Goal: Information Seeking & Learning: Learn about a topic

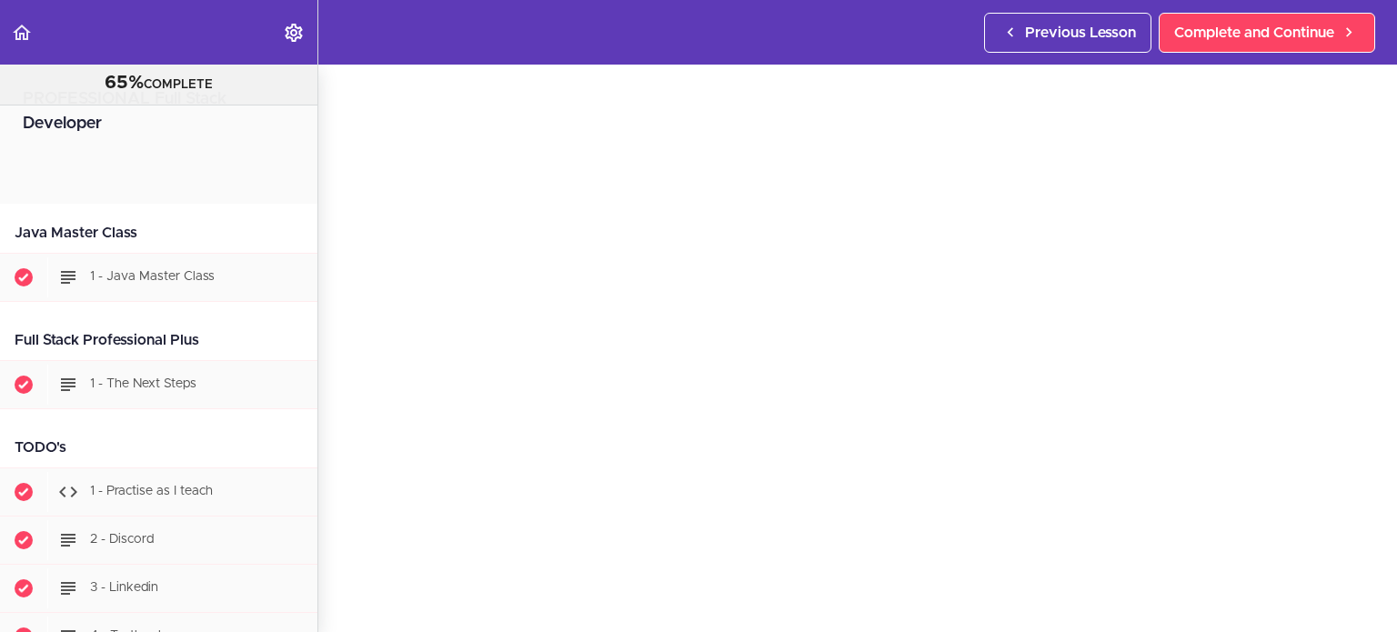
scroll to position [31901, 0]
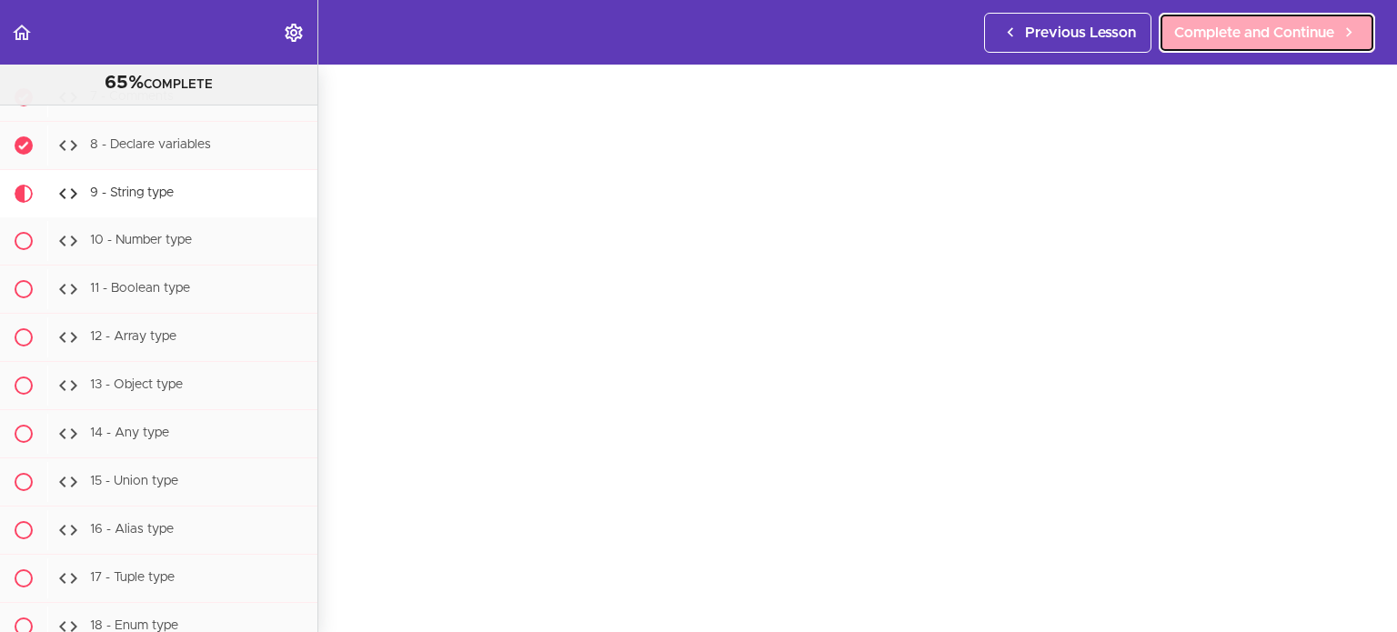
click at [1163, 50] on link "Complete and Continue" at bounding box center [1266, 33] width 216 height 40
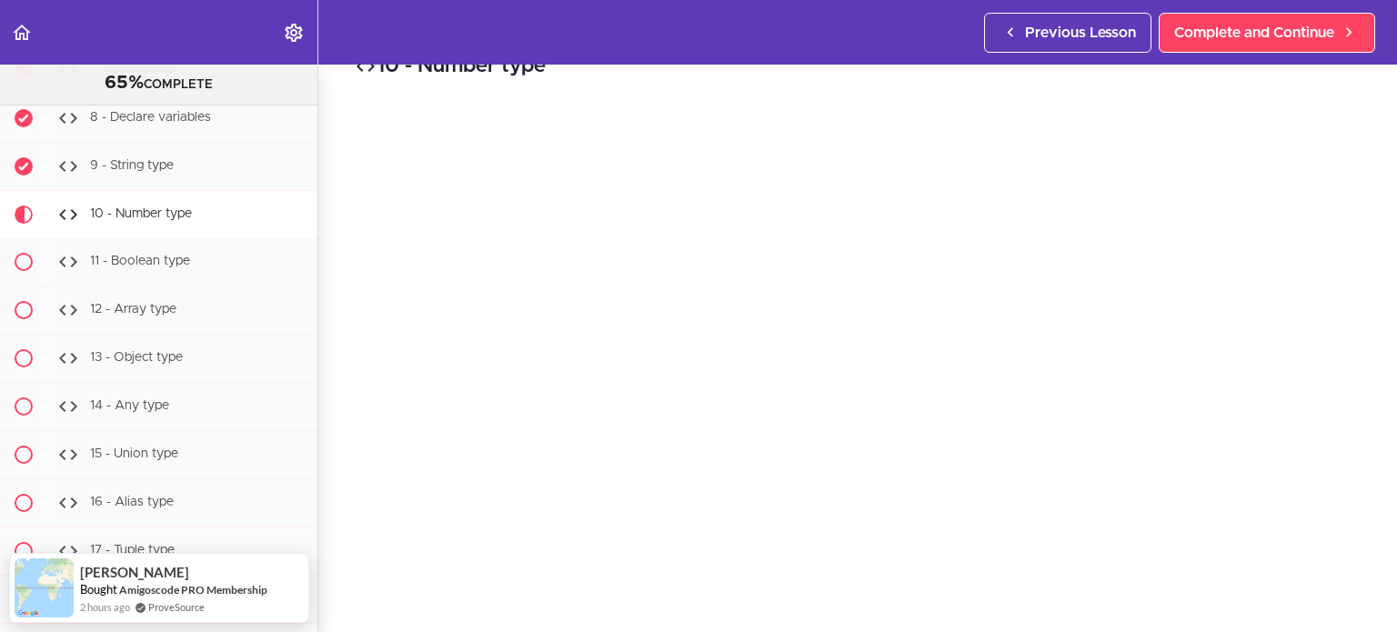
scroll to position [36, 0]
click at [1327, 54] on div "Previous Lesson Complete and Continue" at bounding box center [1183, 32] width 398 height 65
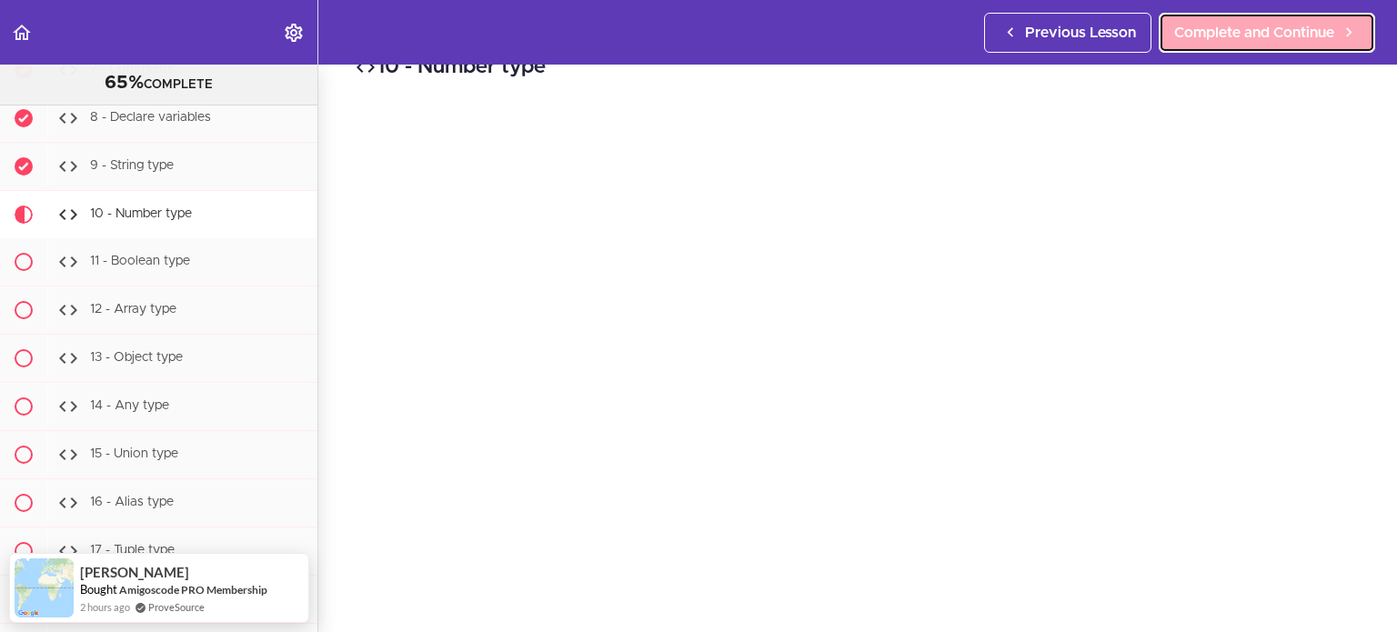
click at [1330, 46] on link "Complete and Continue" at bounding box center [1266, 33] width 216 height 40
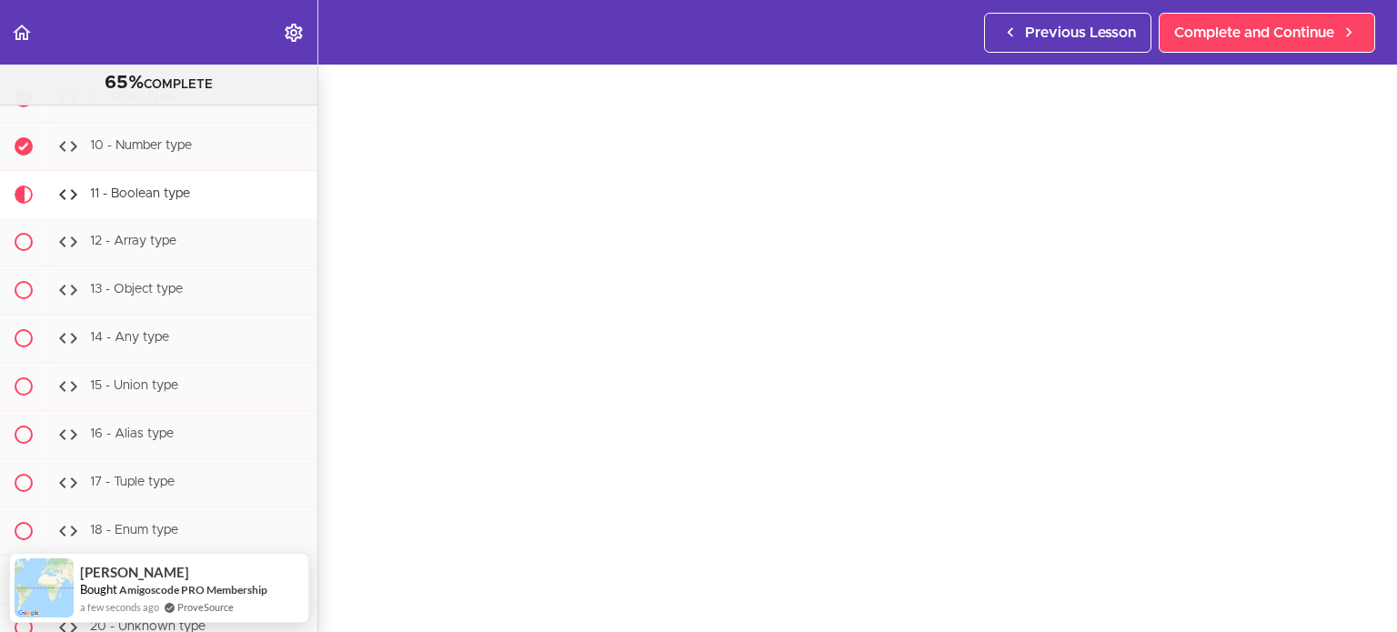
scroll to position [76, 0]
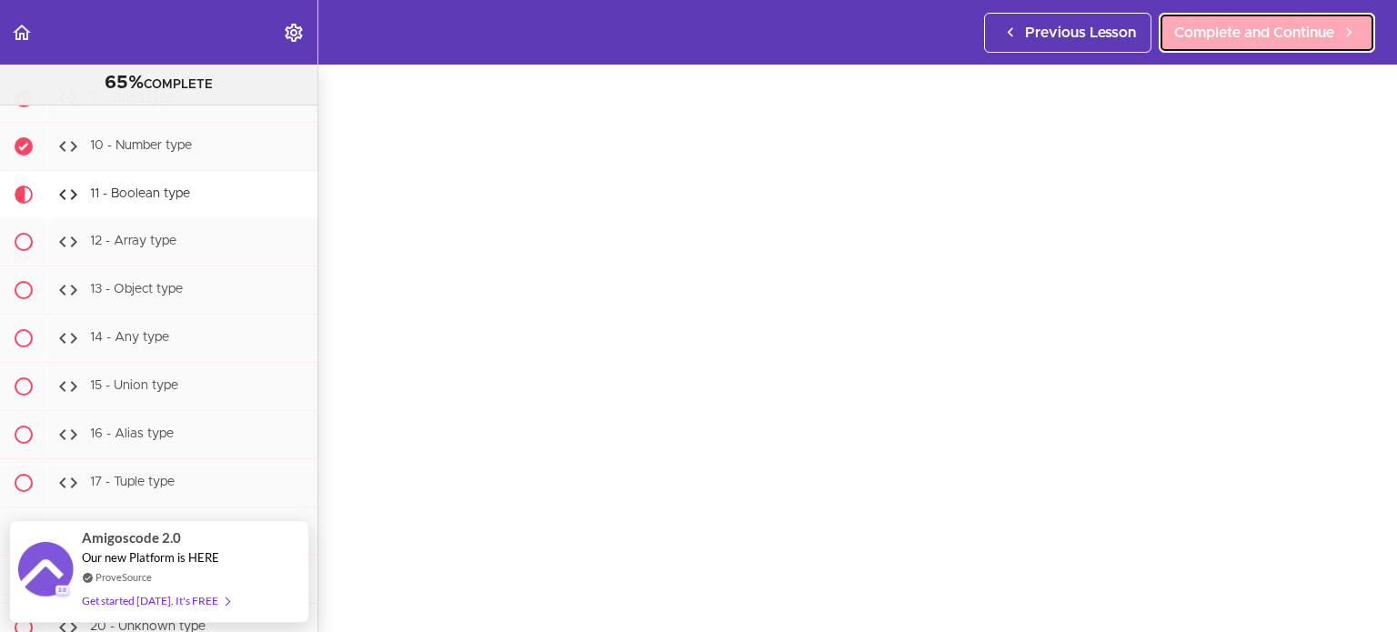
click at [1262, 37] on span "Complete and Continue" at bounding box center [1254, 33] width 160 height 22
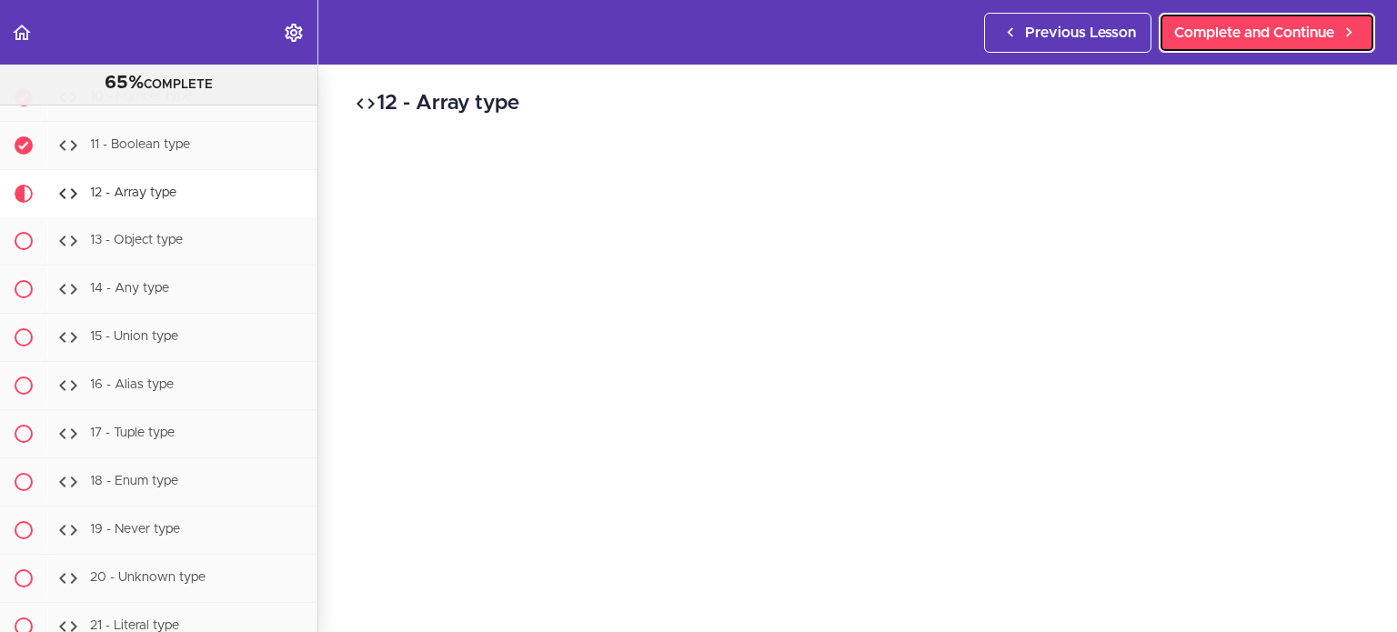
scroll to position [87, 0]
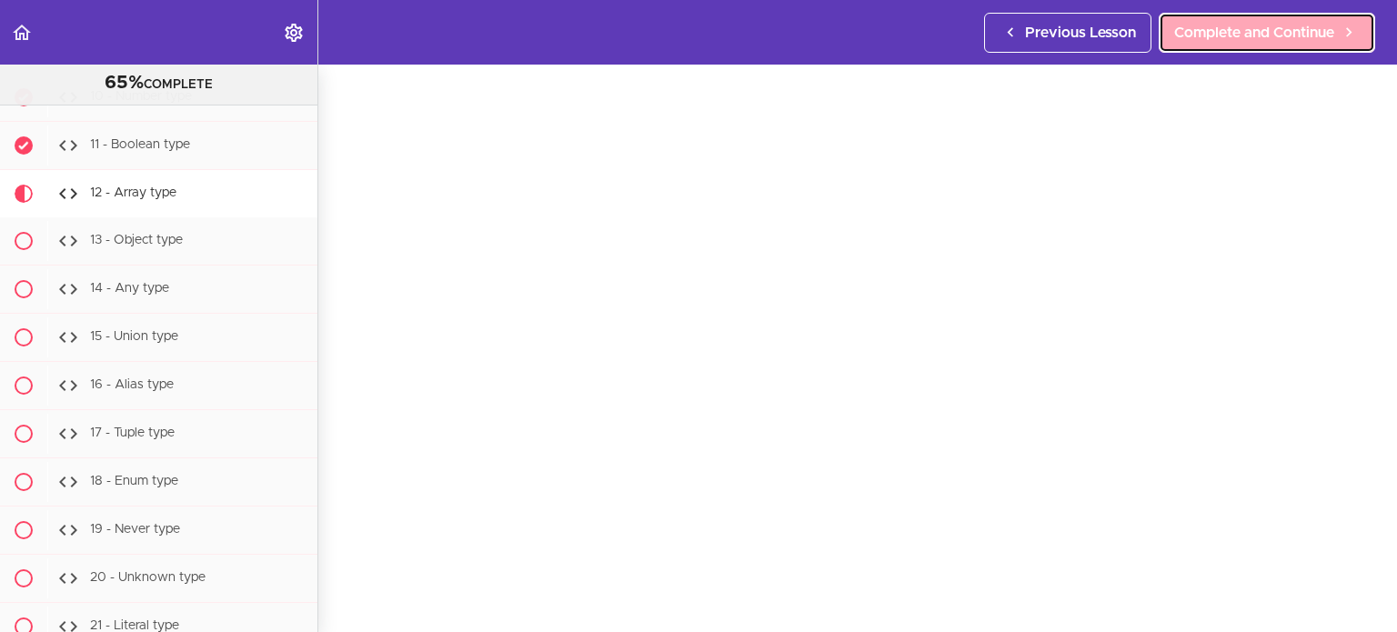
click at [1188, 40] on span "Complete and Continue" at bounding box center [1254, 33] width 160 height 22
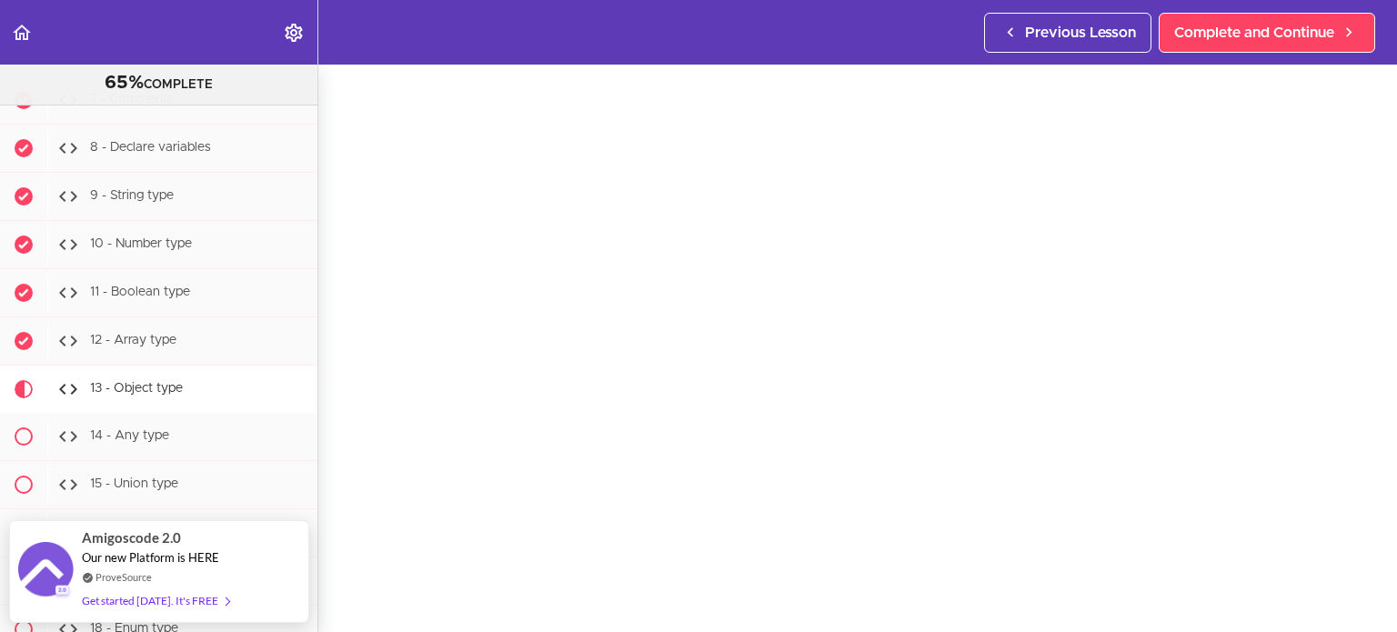
scroll to position [114, 0]
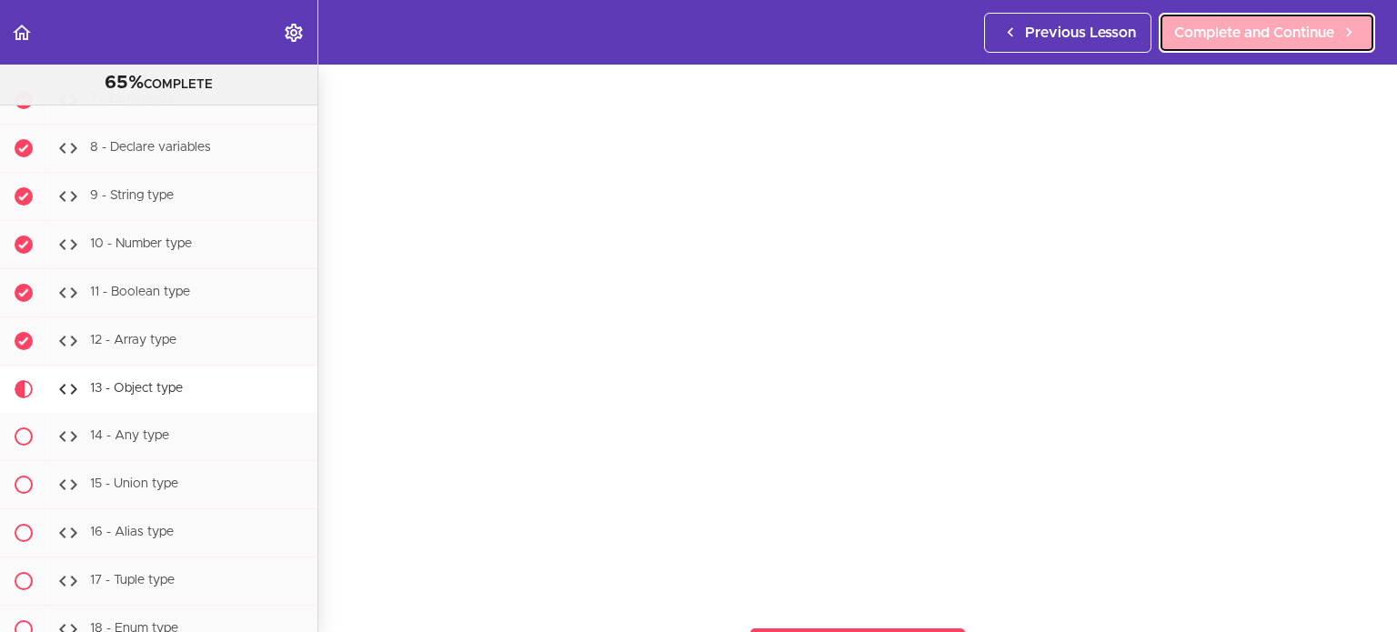
click at [1279, 18] on link "Complete and Continue" at bounding box center [1266, 33] width 216 height 40
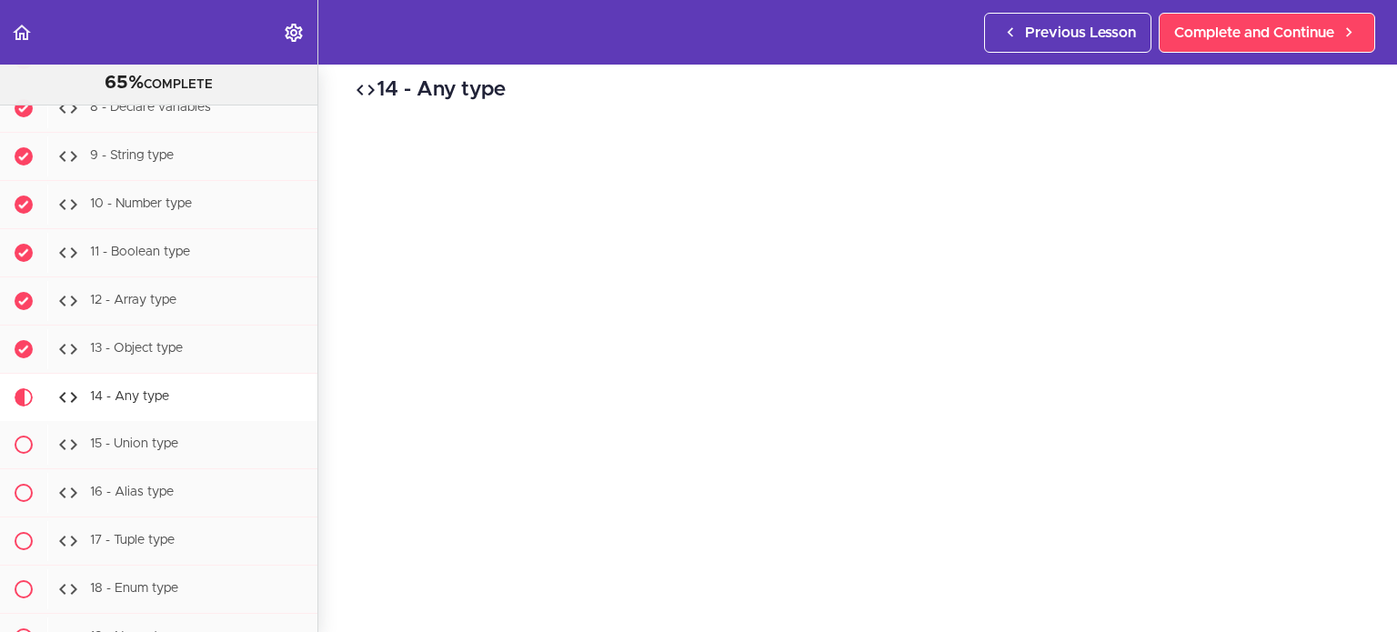
scroll to position [13, 0]
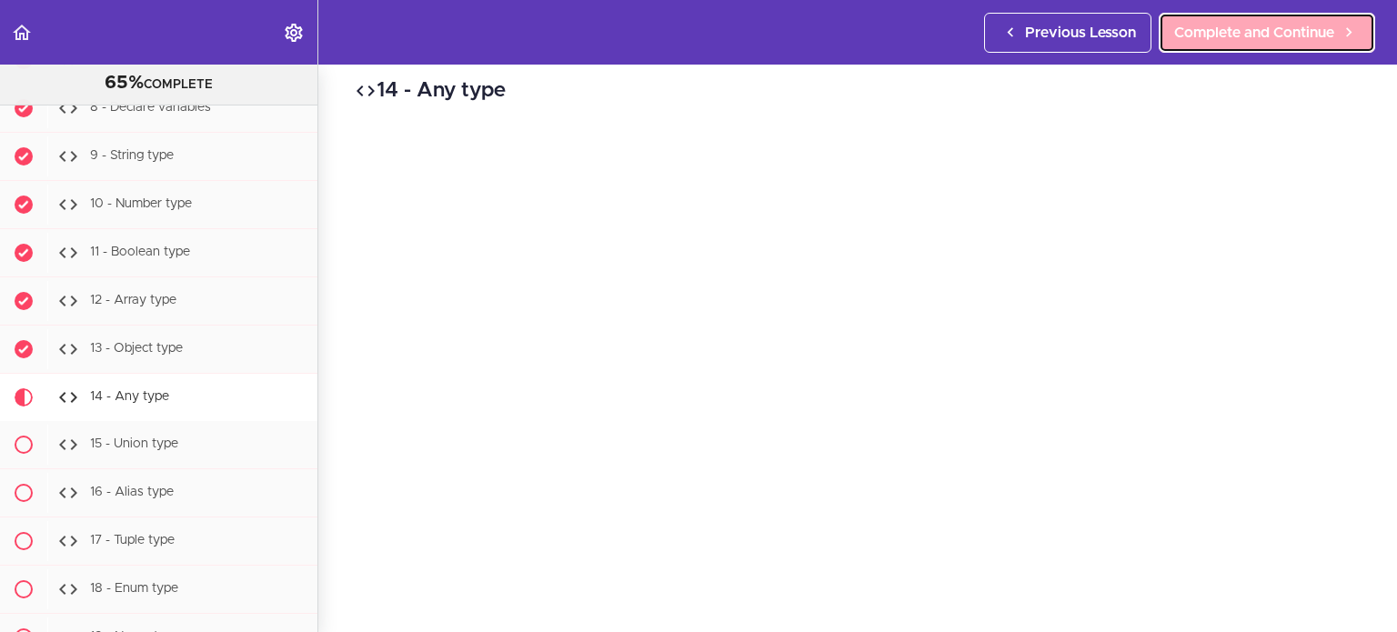
click at [1218, 39] on span "Complete and Continue" at bounding box center [1254, 33] width 160 height 22
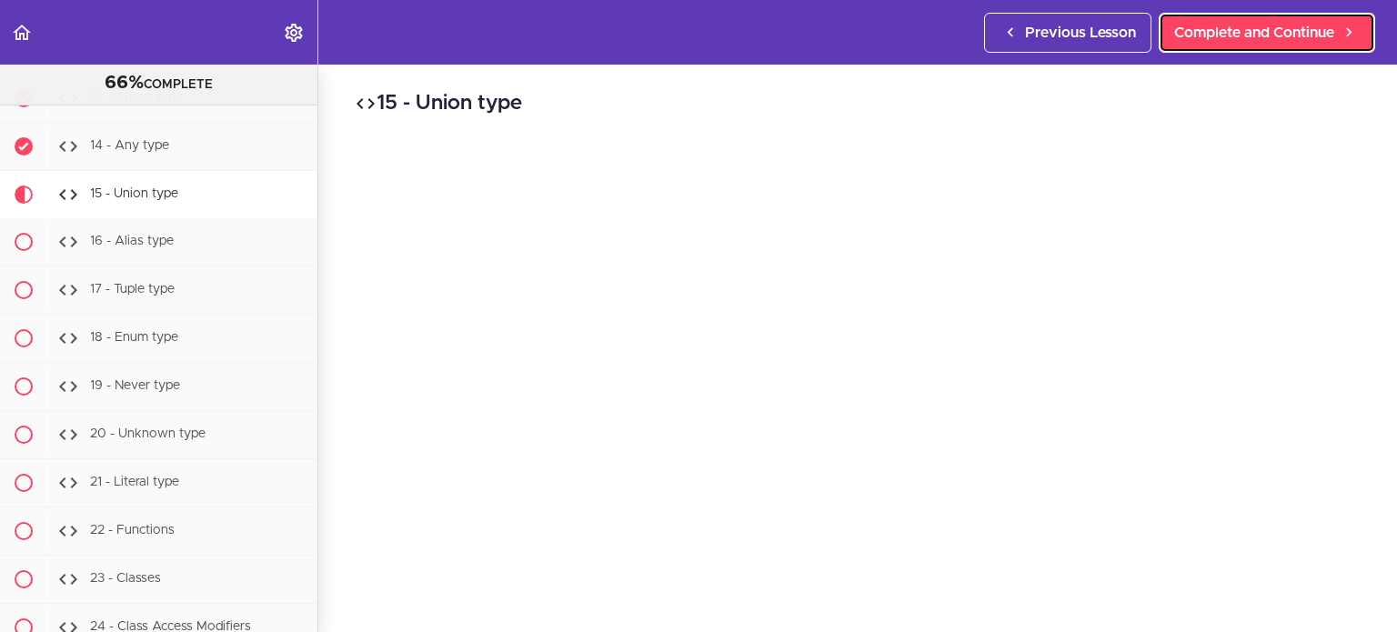
scroll to position [105, 0]
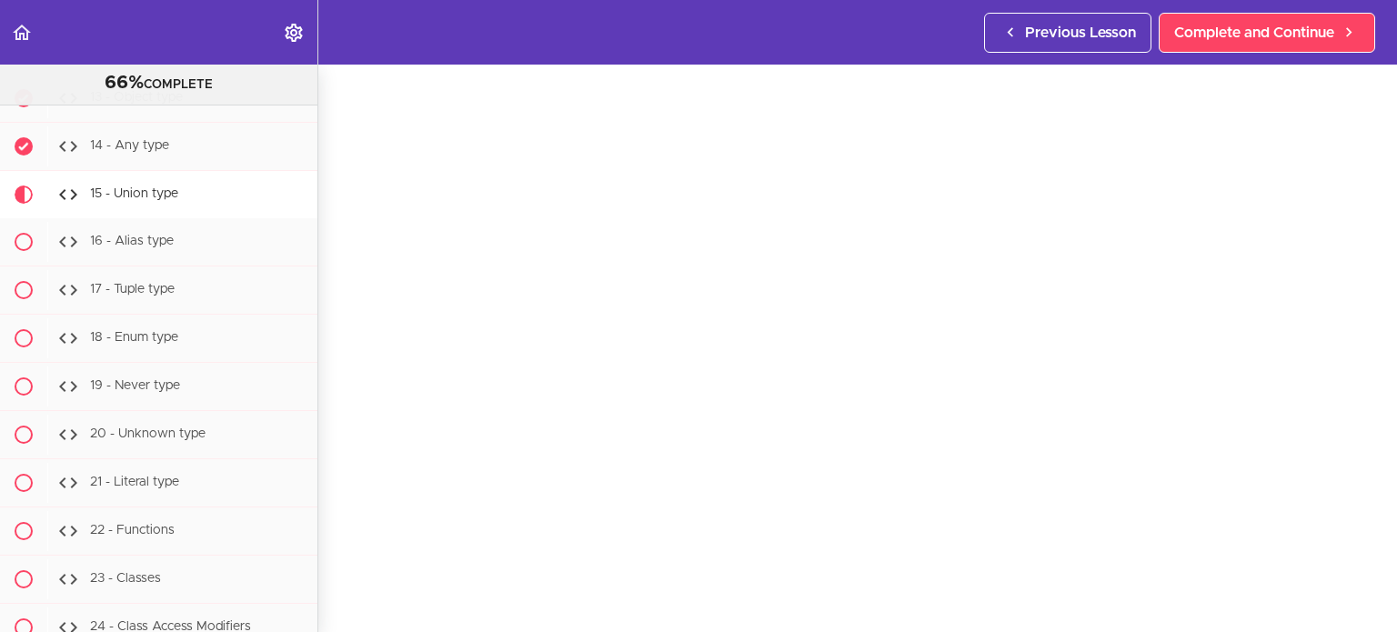
click at [1300, 11] on div "Previous Lesson Complete and Continue" at bounding box center [1183, 32] width 398 height 65
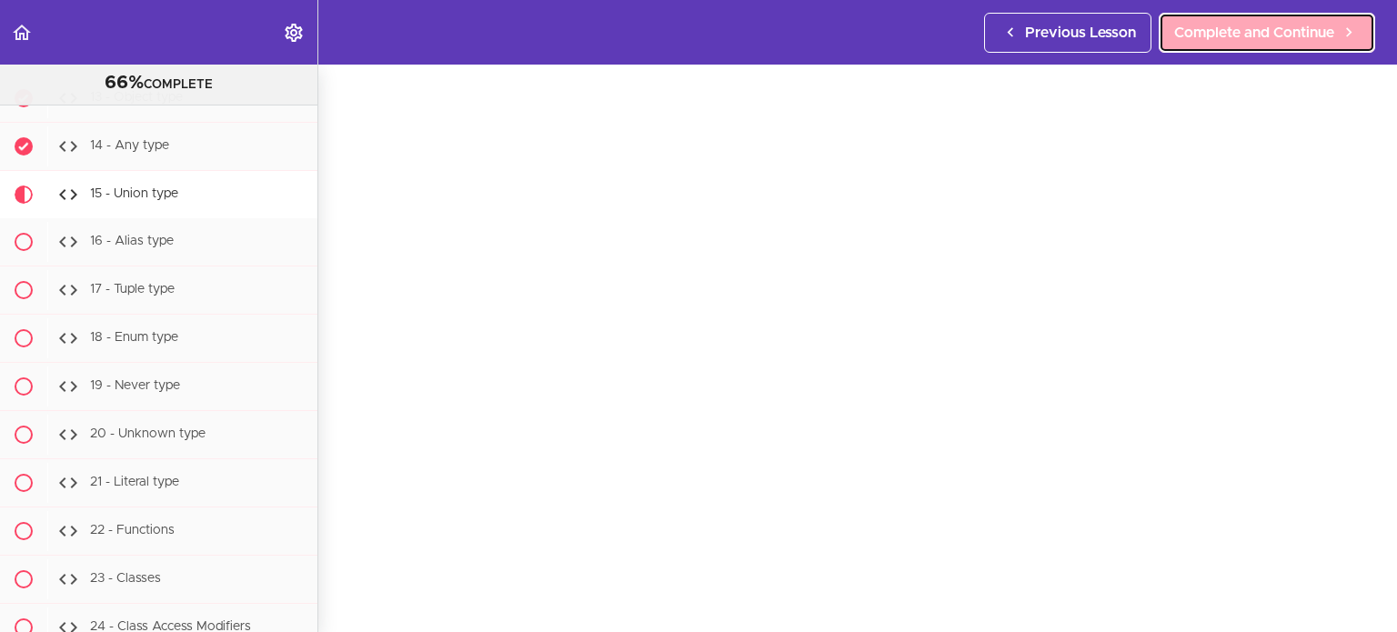
click at [1306, 34] on span "Complete and Continue" at bounding box center [1254, 33] width 160 height 22
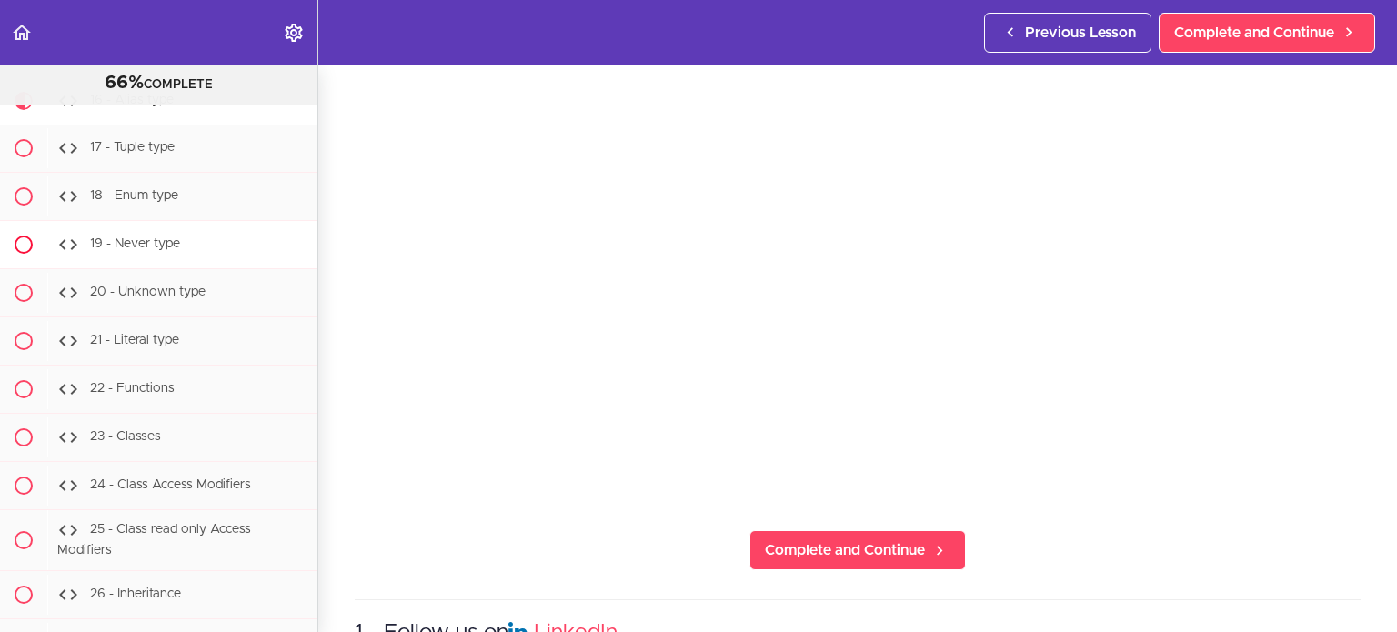
scroll to position [32332, 0]
